Goal: Information Seeking & Learning: Check status

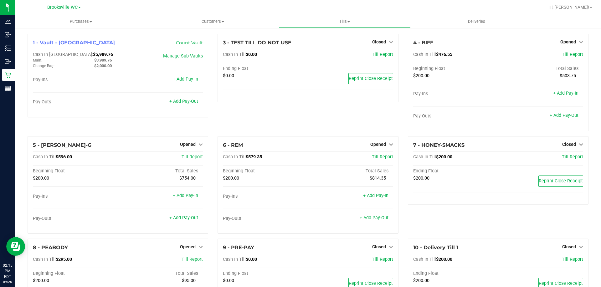
click at [307, 112] on div "3 - TEST TILL DO NOT USE Closed Open Till Cash In Till $0.00 Till Report Ending…" at bounding box center [308, 85] width 190 height 103
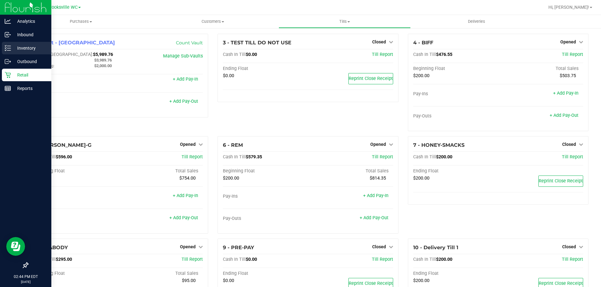
click at [23, 52] on div "Inventory" at bounding box center [26, 48] width 49 height 13
click at [30, 50] on p "Inventory" at bounding box center [30, 48] width 38 height 8
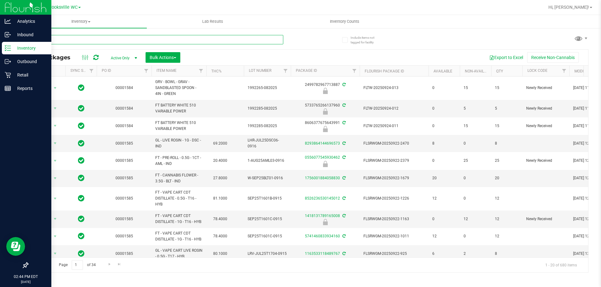
click at [132, 41] on input "text" at bounding box center [156, 39] width 256 height 9
type input "grape"
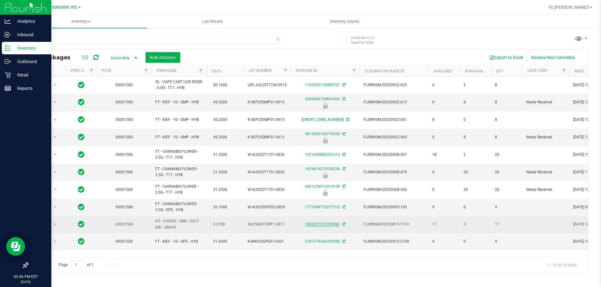
click at [321, 225] on link "1005221237355981" at bounding box center [322, 224] width 35 height 4
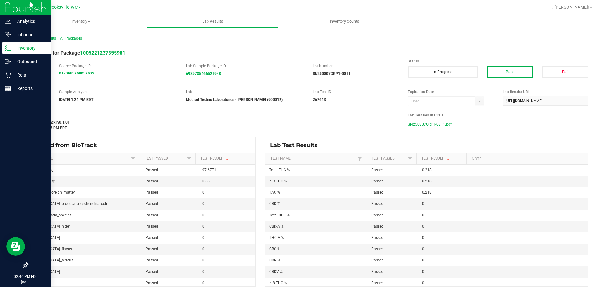
click at [415, 125] on span "SN250807GRP1-0811.pdf" at bounding box center [430, 124] width 44 height 9
click at [16, 47] on p "Inventory" at bounding box center [30, 48] width 38 height 8
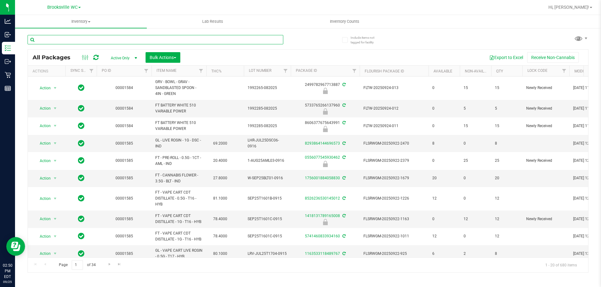
click at [123, 42] on input "text" at bounding box center [156, 39] width 256 height 9
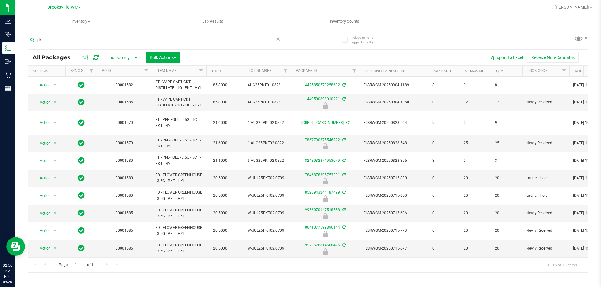
type input "pkt"
